Goal: Find specific page/section: Find specific page/section

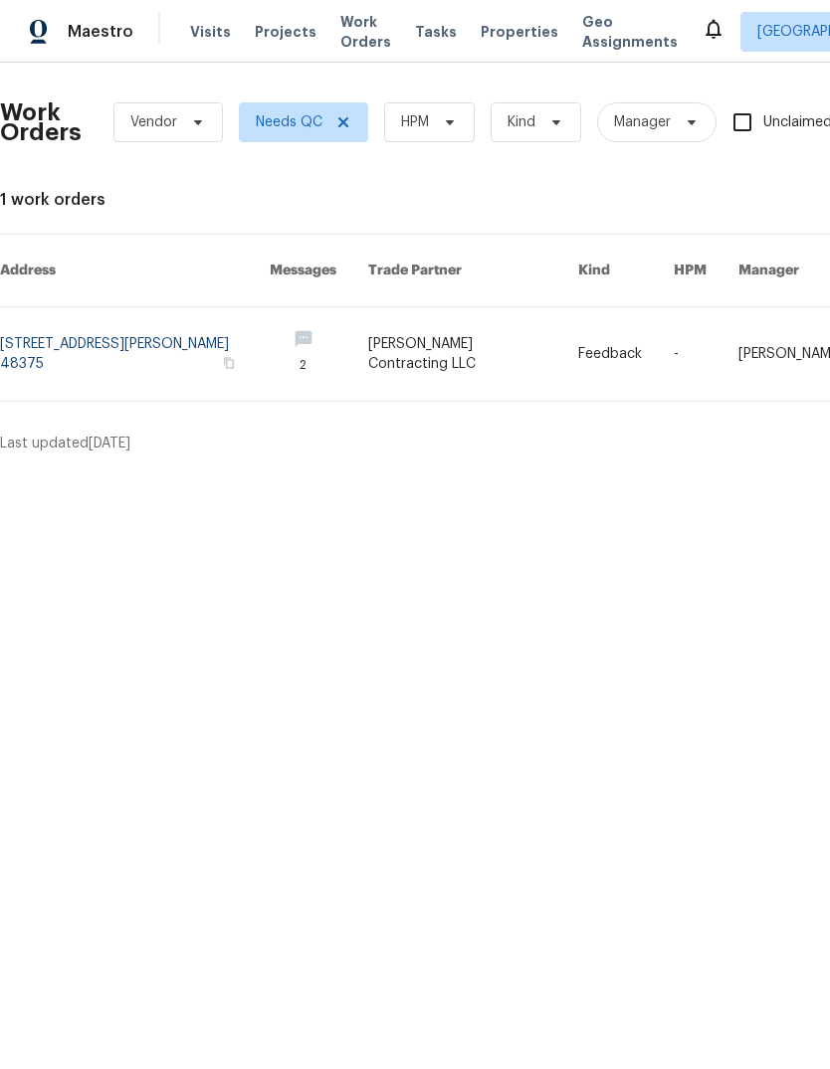
click at [507, 30] on span "Properties" at bounding box center [519, 32] width 78 height 20
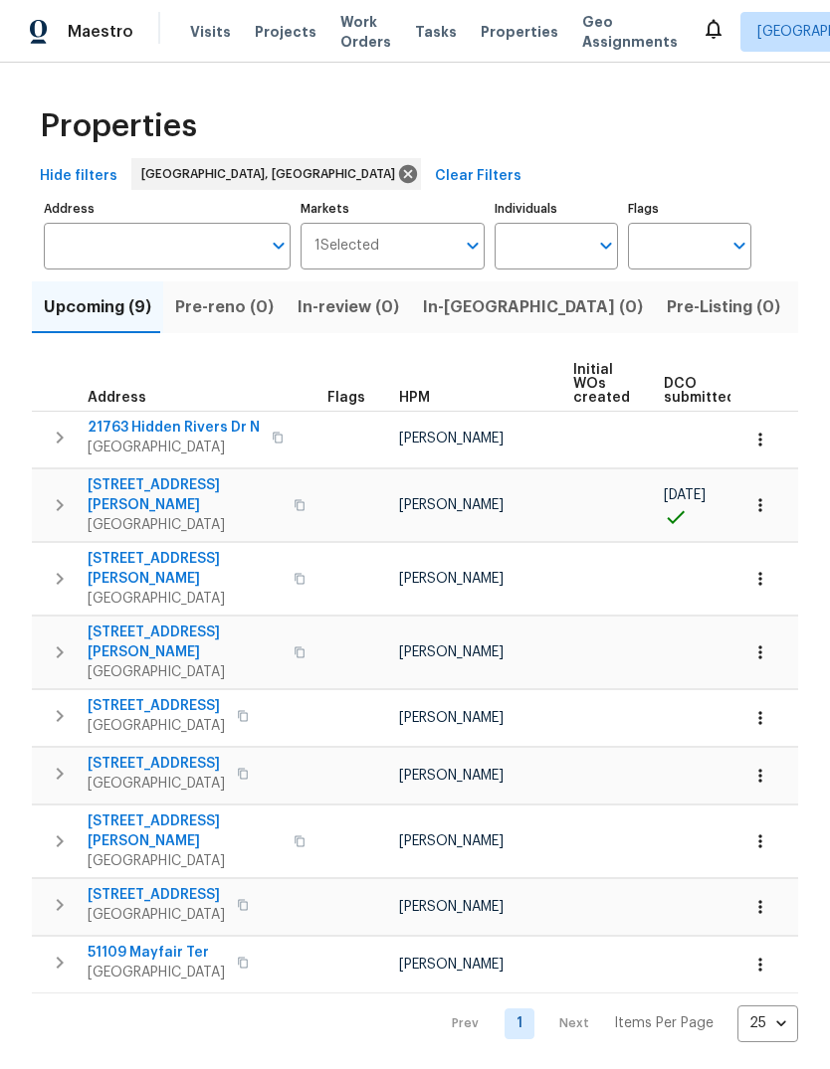
click at [804, 312] on span "Listed (18)" at bounding box center [845, 307] width 83 height 28
